Goal: Task Accomplishment & Management: Manage account settings

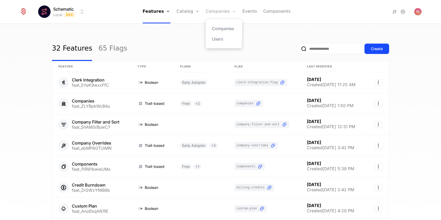
click at [220, 9] on link "Companies" at bounding box center [221, 11] width 30 height 23
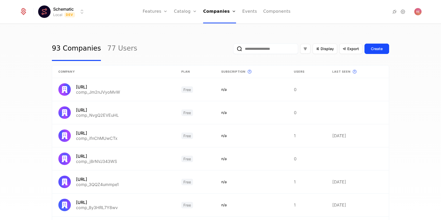
click at [253, 51] on input "email" at bounding box center [265, 49] width 65 height 10
type input "**********"
click at [233, 50] on button "submit" at bounding box center [233, 50] width 0 height 0
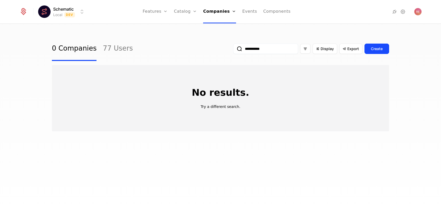
click at [47, 17] on html "**********" at bounding box center [220, 110] width 441 height 220
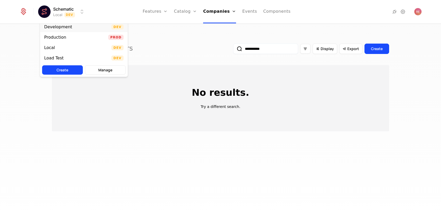
click at [59, 28] on div "Development" at bounding box center [58, 27] width 28 height 4
click at [59, 14] on html "**********" at bounding box center [220, 110] width 441 height 220
click at [59, 39] on div "Production" at bounding box center [55, 37] width 22 height 4
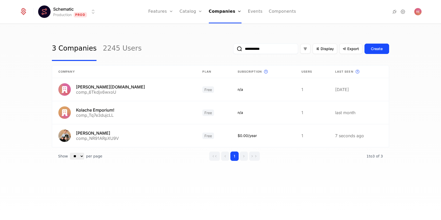
click at [272, 51] on input "**********" at bounding box center [265, 49] width 65 height 10
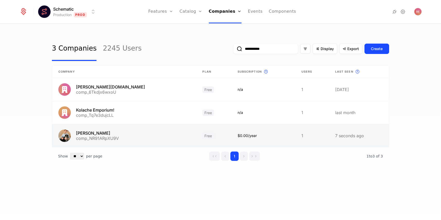
click at [134, 129] on link at bounding box center [124, 135] width 144 height 23
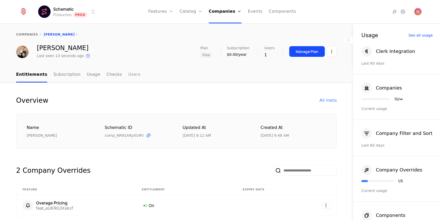
click at [131, 71] on link "Users" at bounding box center [134, 74] width 12 height 15
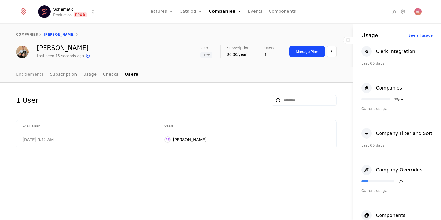
click at [29, 73] on link "Entitlements" at bounding box center [30, 74] width 28 height 15
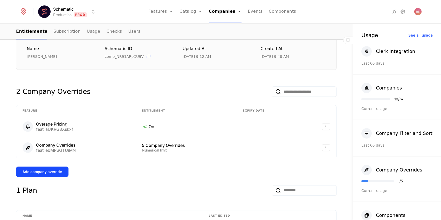
scroll to position [97, 0]
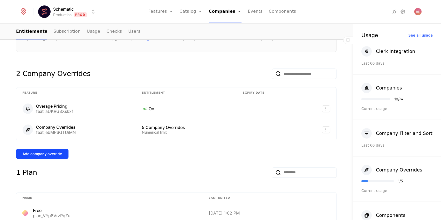
click at [68, 150] on div "Add company override" at bounding box center [176, 154] width 321 height 10
click at [62, 153] on button "Add company override" at bounding box center [42, 154] width 52 height 10
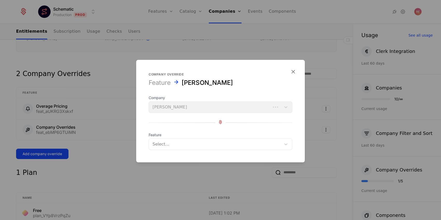
click at [169, 150] on form "Company override Feature [PERSON_NAME] Company [PERSON_NAME] Feature Select..." at bounding box center [220, 111] width 169 height 102
click at [172, 145] on div at bounding box center [215, 144] width 125 height 7
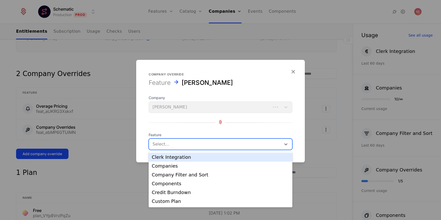
click at [172, 145] on div at bounding box center [215, 144] width 125 height 7
type input "**"
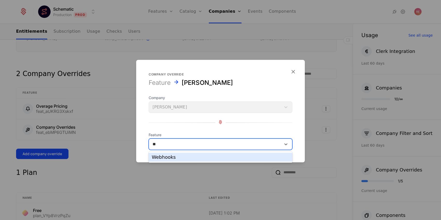
click at [168, 157] on div "Webhooks" at bounding box center [220, 157] width 137 height 5
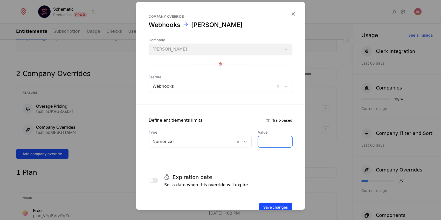
drag, startPoint x: 266, startPoint y: 143, endPoint x: 253, endPoint y: 143, distance: 13.2
click at [253, 143] on div "Type Numerical Value *" at bounding box center [221, 139] width 144 height 18
type input "*"
click at [270, 179] on div "Expiration date Set a date when this override will expire." at bounding box center [221, 181] width 144 height 16
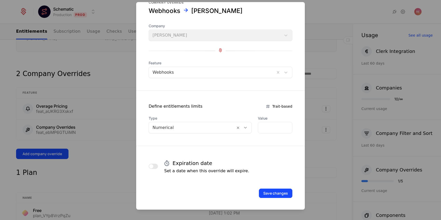
click at [270, 186] on div "Save changes" at bounding box center [220, 186] width 169 height 24
click at [270, 190] on button "Save changes" at bounding box center [275, 193] width 33 height 9
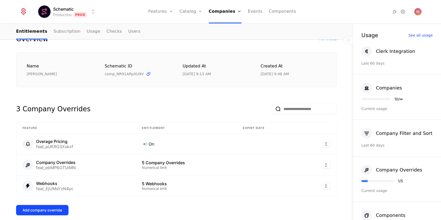
scroll to position [0, 0]
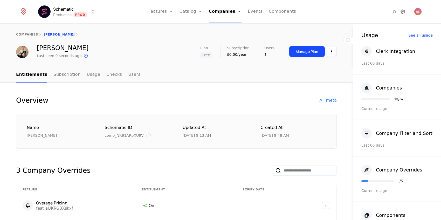
click at [401, 11] on icon at bounding box center [403, 12] width 6 height 6
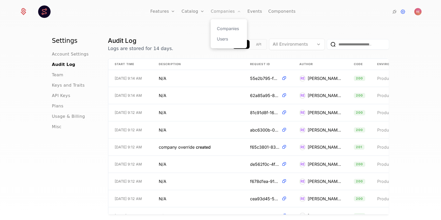
click at [228, 10] on link "Companies" at bounding box center [226, 11] width 30 height 23
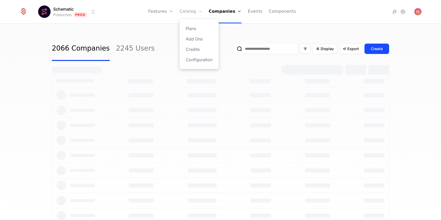
click at [195, 11] on link "Catalog" at bounding box center [191, 11] width 23 height 23
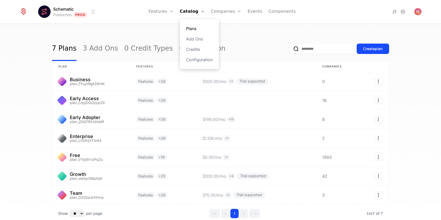
click at [194, 27] on link "Plans" at bounding box center [199, 28] width 27 height 6
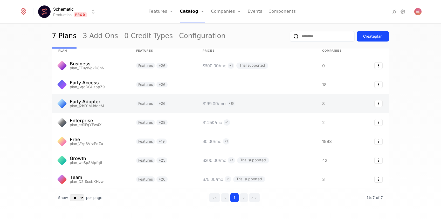
scroll to position [3, 0]
